Goal: Transaction & Acquisition: Purchase product/service

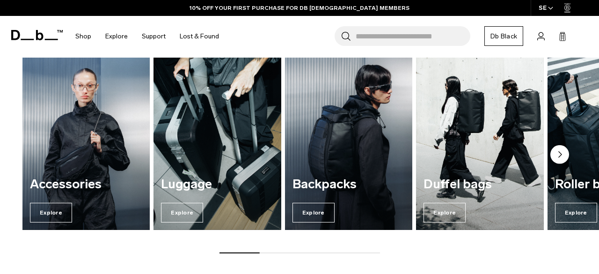
click at [370, 144] on img "3 / 7" at bounding box center [349, 143] width 132 height 177
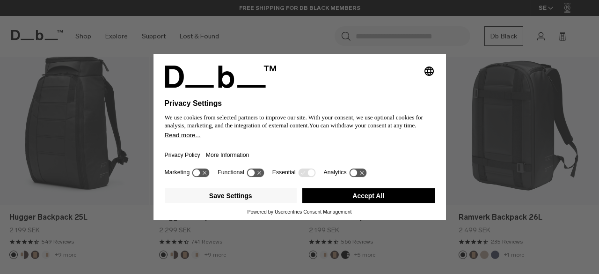
click at [361, 199] on button "Accept All" at bounding box center [368, 195] width 132 height 15
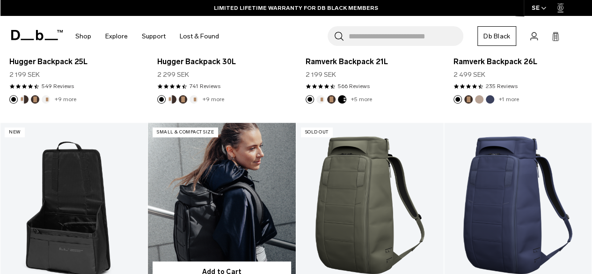
scroll to position [432, 0]
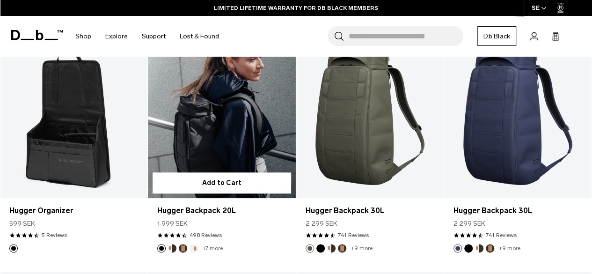
click at [192, 142] on link "Hugger Backpack 20L" at bounding box center [221, 116] width 147 height 164
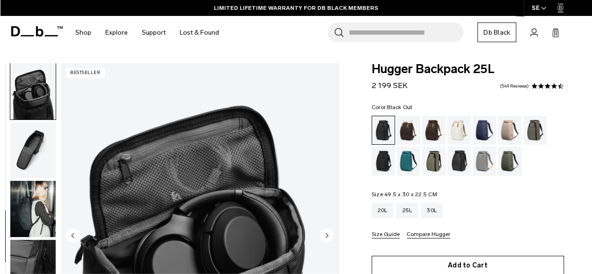
click at [437, 264] on button "Add to Cart" at bounding box center [468, 266] width 192 height 20
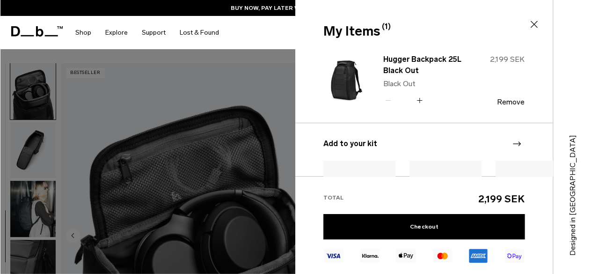
scroll to position [38, 0]
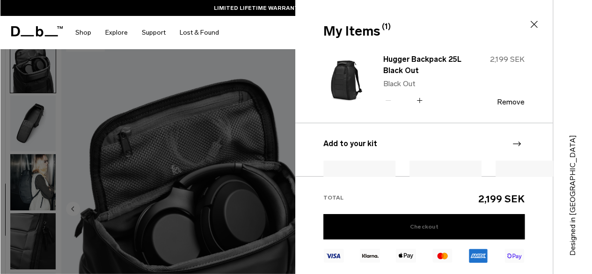
click at [477, 219] on link "Checkout" at bounding box center [423, 226] width 201 height 25
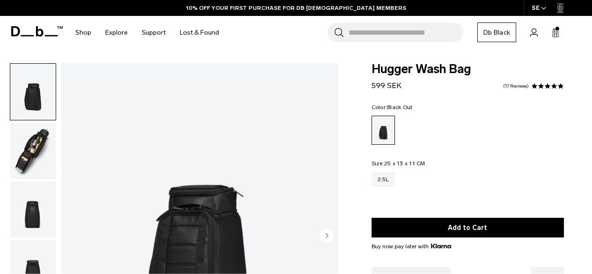
click at [39, 123] on img "button" at bounding box center [32, 151] width 45 height 56
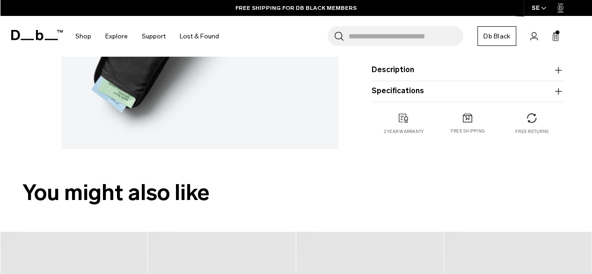
scroll to position [156, 0]
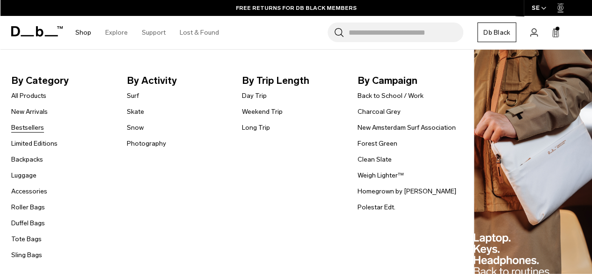
click at [27, 130] on link "Bestsellers" at bounding box center [27, 128] width 33 height 10
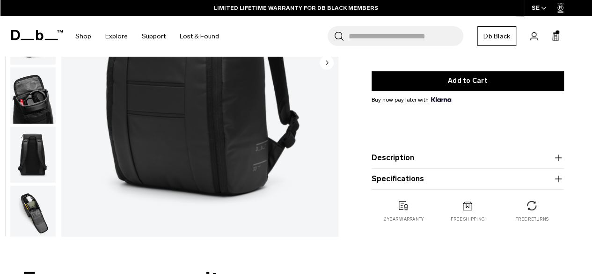
scroll to position [202, 0]
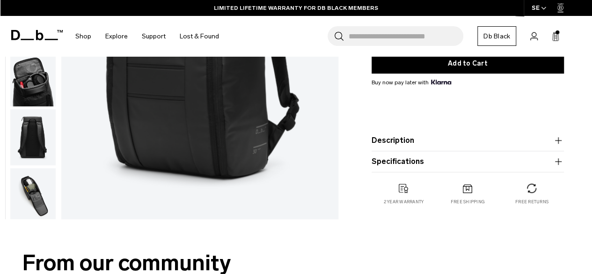
click at [394, 145] on button "Description" at bounding box center [468, 140] width 192 height 11
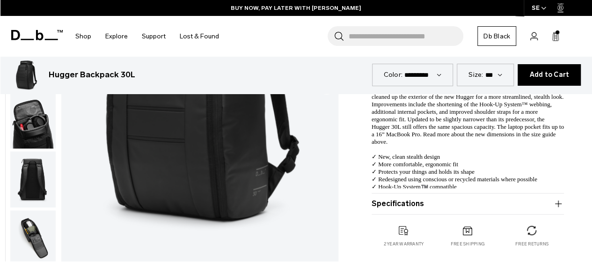
scroll to position [270, 0]
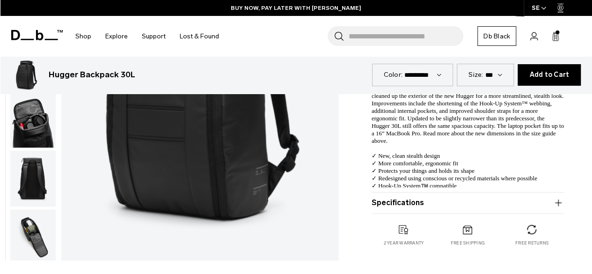
click at [431, 191] on product-accordion "Description Even the best-selling Hugger backpack isn’t immune to reimagination…" at bounding box center [468, 127] width 192 height 131
click at [425, 197] on product-accordion "Specifications Volume 30 Litres Dimensions 52 x 31 x 22.5 CM (H x W x D) Weight…" at bounding box center [468, 202] width 192 height 21
click at [411, 204] on button "Specifications" at bounding box center [468, 202] width 192 height 11
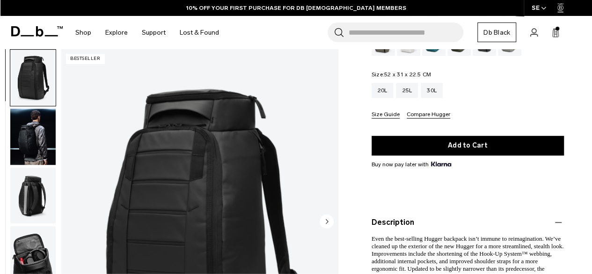
scroll to position [119, 0]
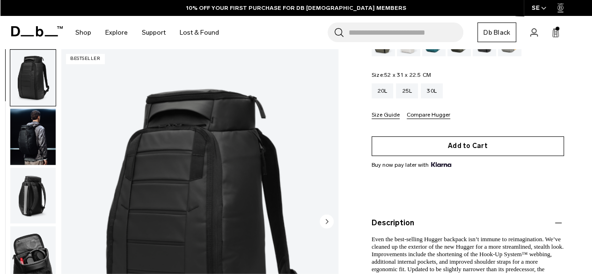
click at [385, 146] on button "Add to Cart" at bounding box center [468, 146] width 192 height 20
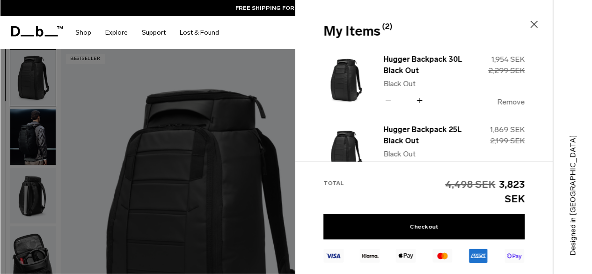
click at [514, 99] on button "Remove" at bounding box center [511, 102] width 28 height 8
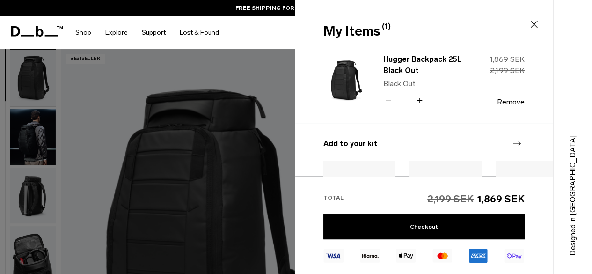
click at [534, 26] on icon at bounding box center [533, 24] width 11 height 11
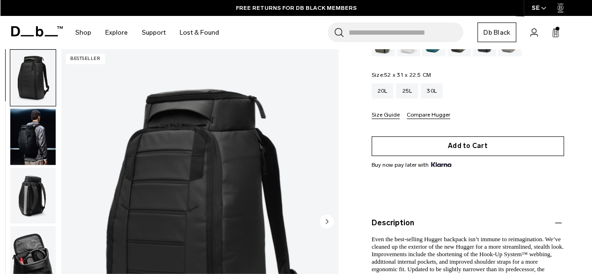
click at [439, 144] on button "Add to Cart" at bounding box center [468, 146] width 192 height 20
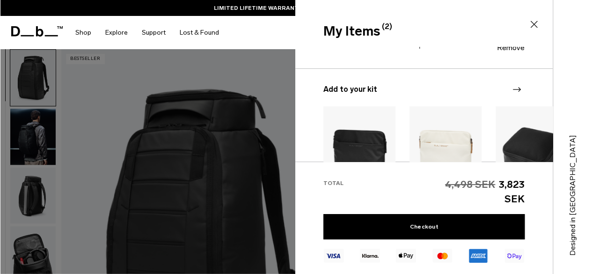
scroll to position [128, 0]
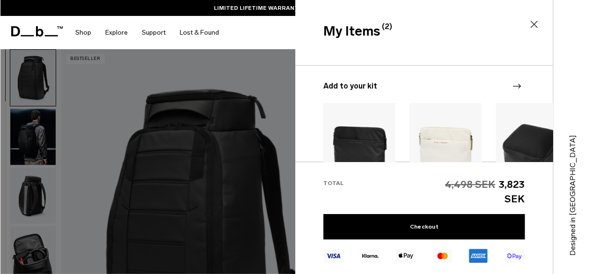
click at [531, 25] on icon at bounding box center [533, 24] width 11 height 11
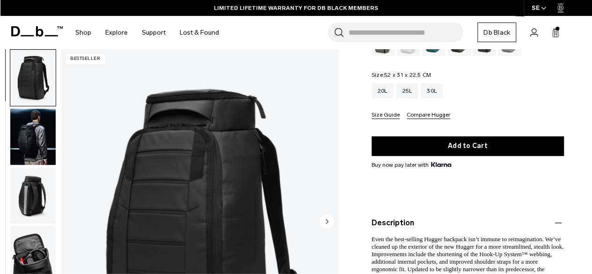
scroll to position [0, 0]
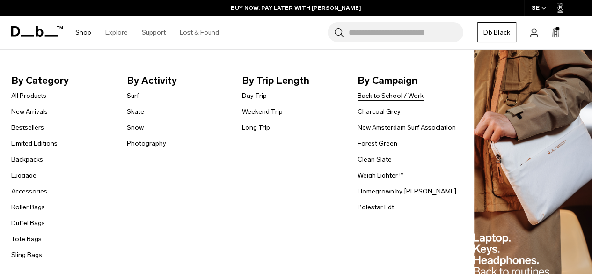
click at [399, 94] on link "Back to School / Work" at bounding box center [391, 96] width 66 height 10
click at [134, 95] on link "Surf" at bounding box center [133, 96] width 12 height 10
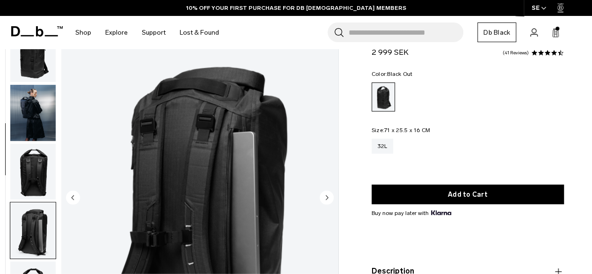
scroll to position [242, 0]
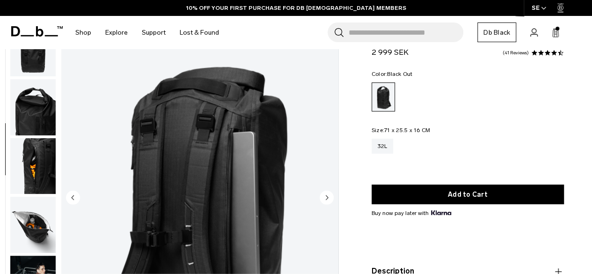
click at [33, 175] on img "button" at bounding box center [32, 166] width 45 height 56
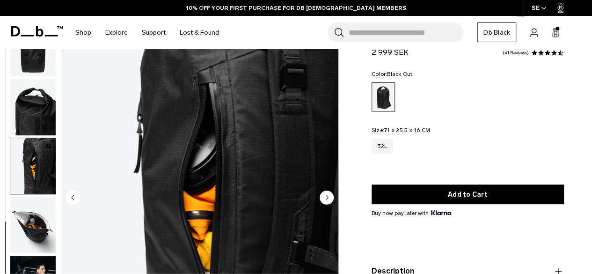
click at [33, 119] on img "button" at bounding box center [32, 107] width 45 height 56
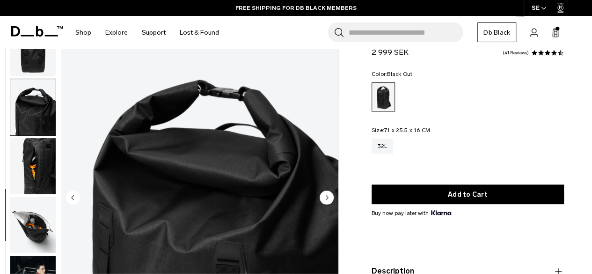
click at [27, 213] on img "button" at bounding box center [32, 225] width 45 height 56
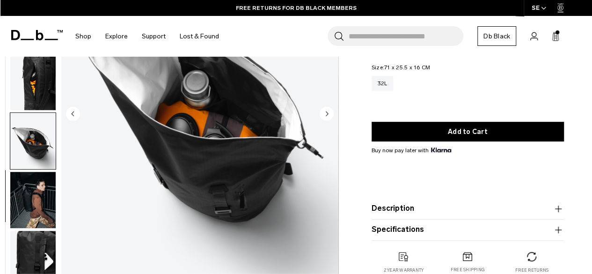
scroll to position [122, 0]
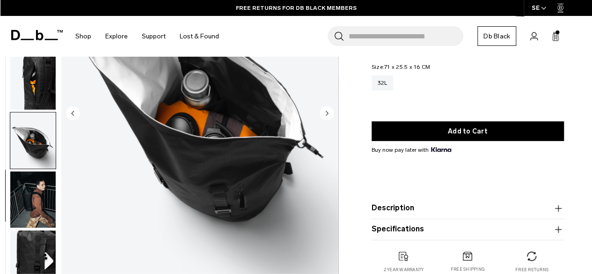
click at [24, 225] on img "button" at bounding box center [32, 199] width 45 height 56
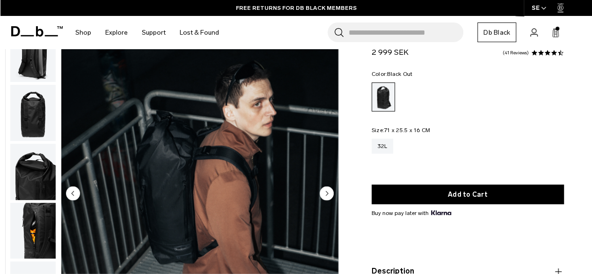
scroll to position [42, 0]
click at [35, 166] on img "button" at bounding box center [32, 172] width 45 height 56
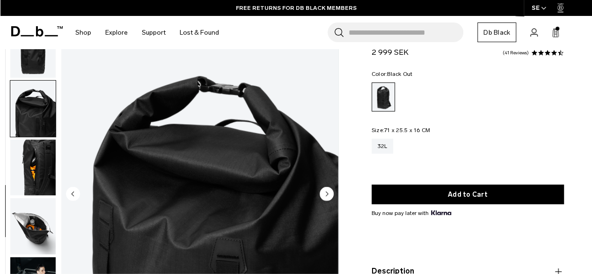
scroll to position [242, 0]
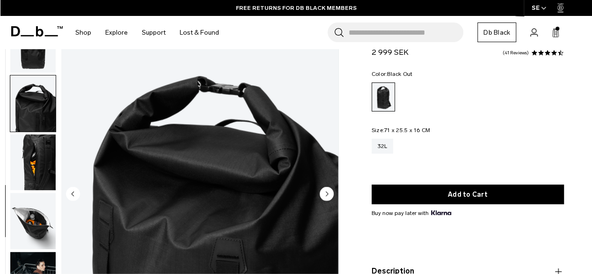
click at [31, 115] on img "button" at bounding box center [32, 103] width 45 height 56
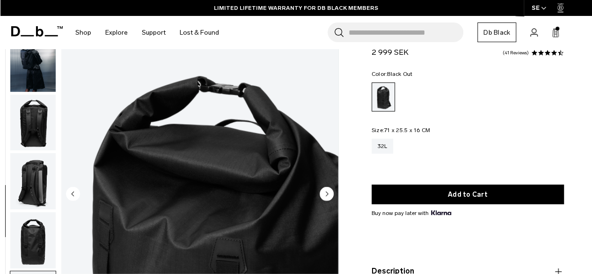
scroll to position [0, 0]
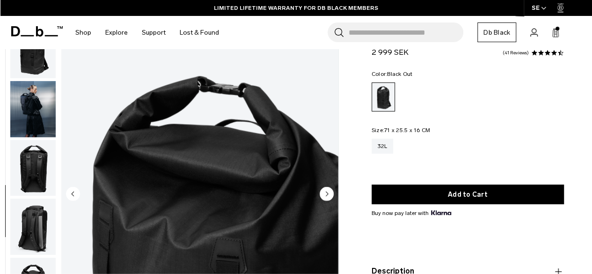
click at [33, 71] on img "button" at bounding box center [32, 50] width 45 height 56
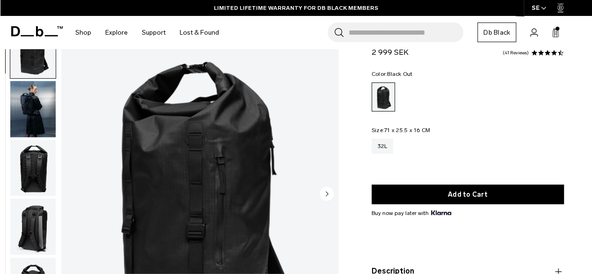
click at [31, 79] on ul at bounding box center [33, 195] width 46 height 346
click at [27, 99] on img "button" at bounding box center [32, 109] width 45 height 56
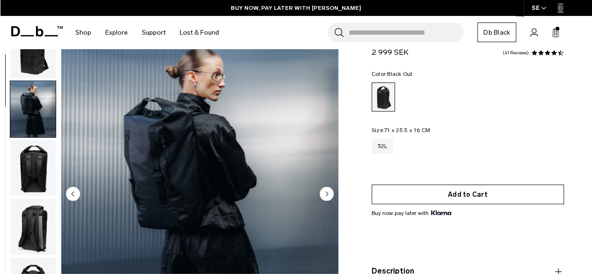
click at [434, 201] on button "Add to Cart" at bounding box center [468, 194] width 192 height 20
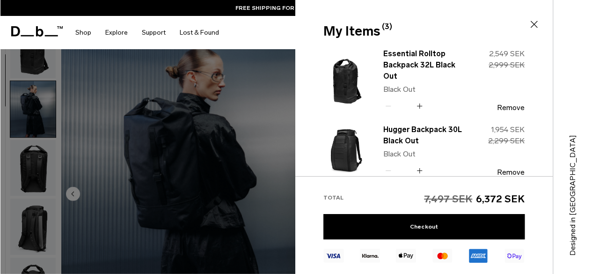
click at [530, 23] on icon at bounding box center [533, 24] width 11 height 11
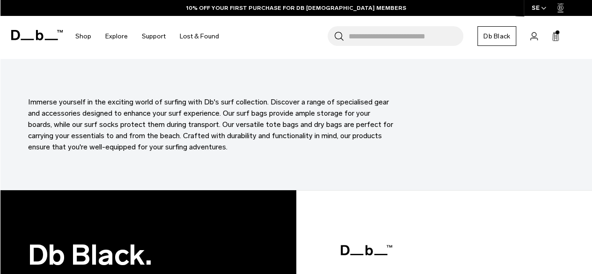
scroll to position [649, 0]
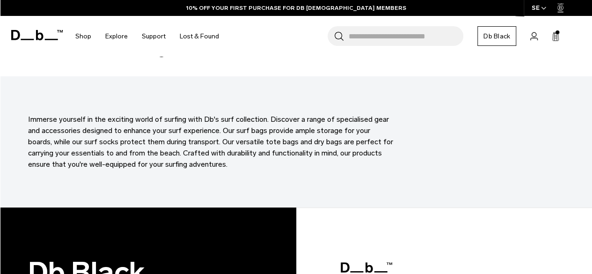
click at [559, 37] on icon at bounding box center [555, 36] width 7 height 9
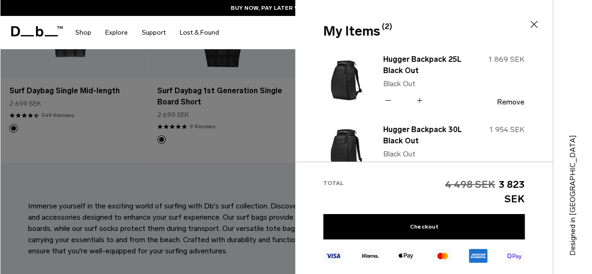
scroll to position [0, 0]
